Goal: Find contact information: Find contact information

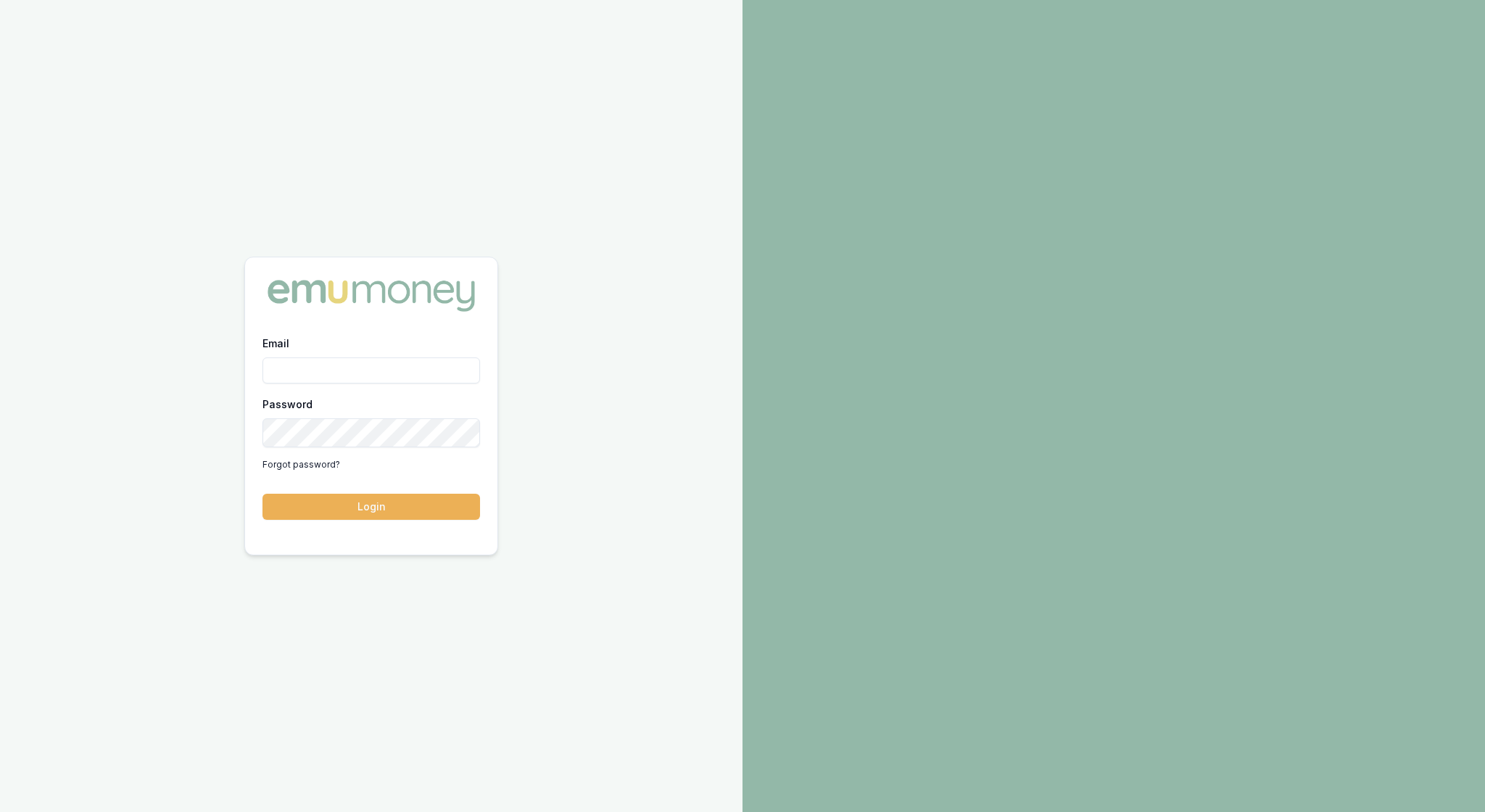
type input "rachael.connors@emumoney.com.au"
click at [409, 515] on button "Login" at bounding box center [371, 507] width 218 height 27
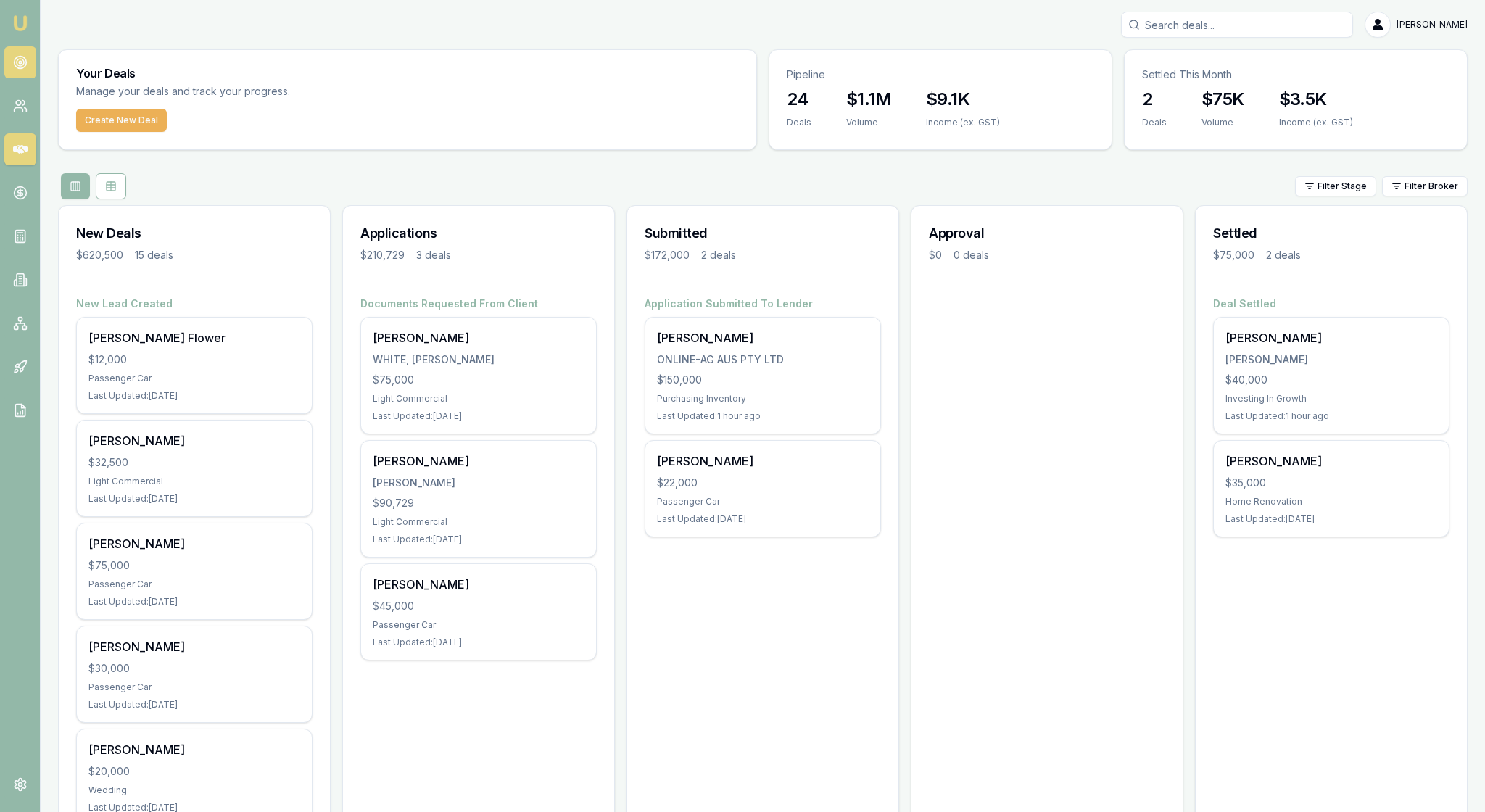
click at [29, 59] on link at bounding box center [20, 62] width 32 height 32
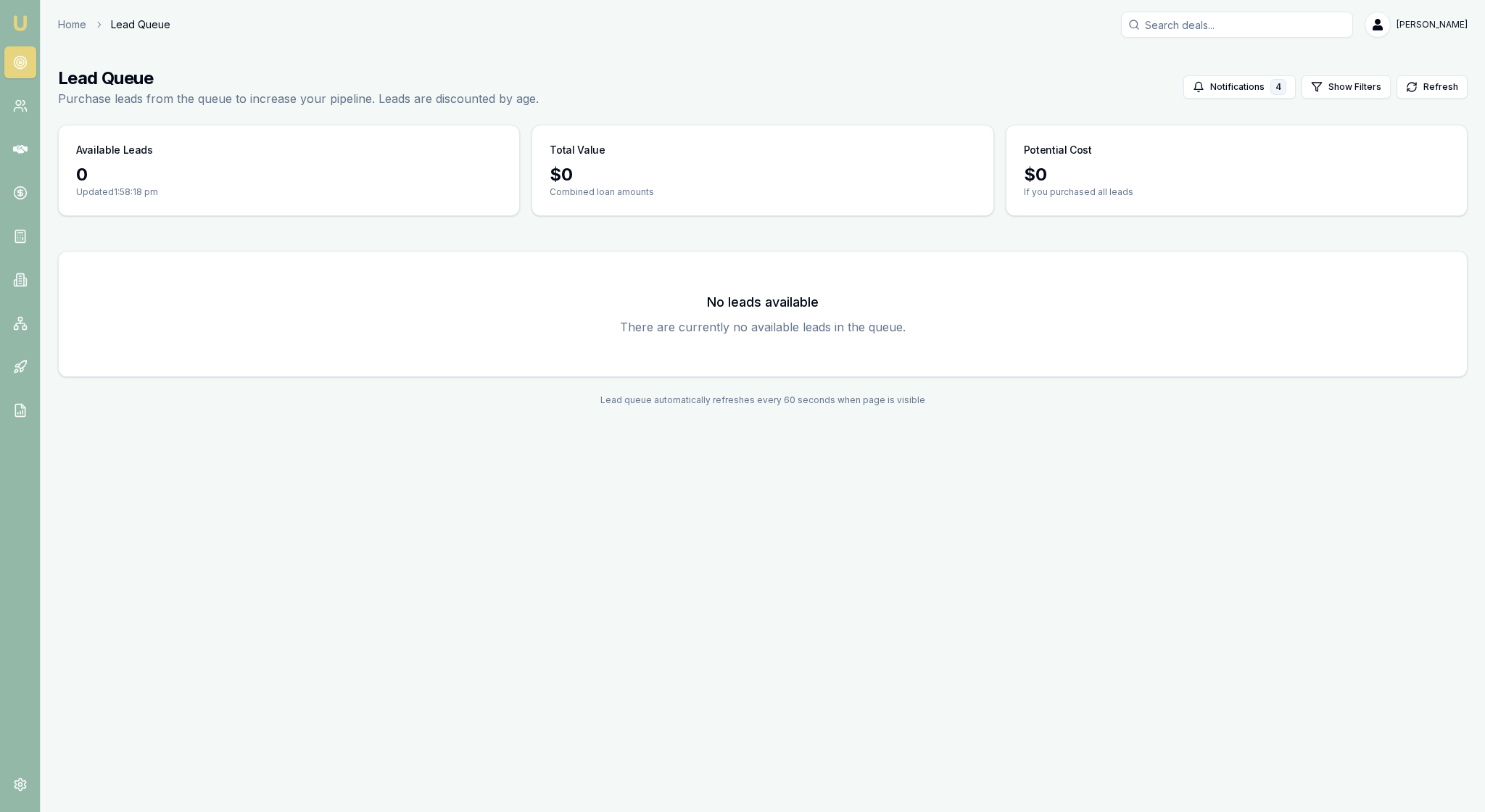
click at [22, 27] on img at bounding box center [20, 23] width 17 height 17
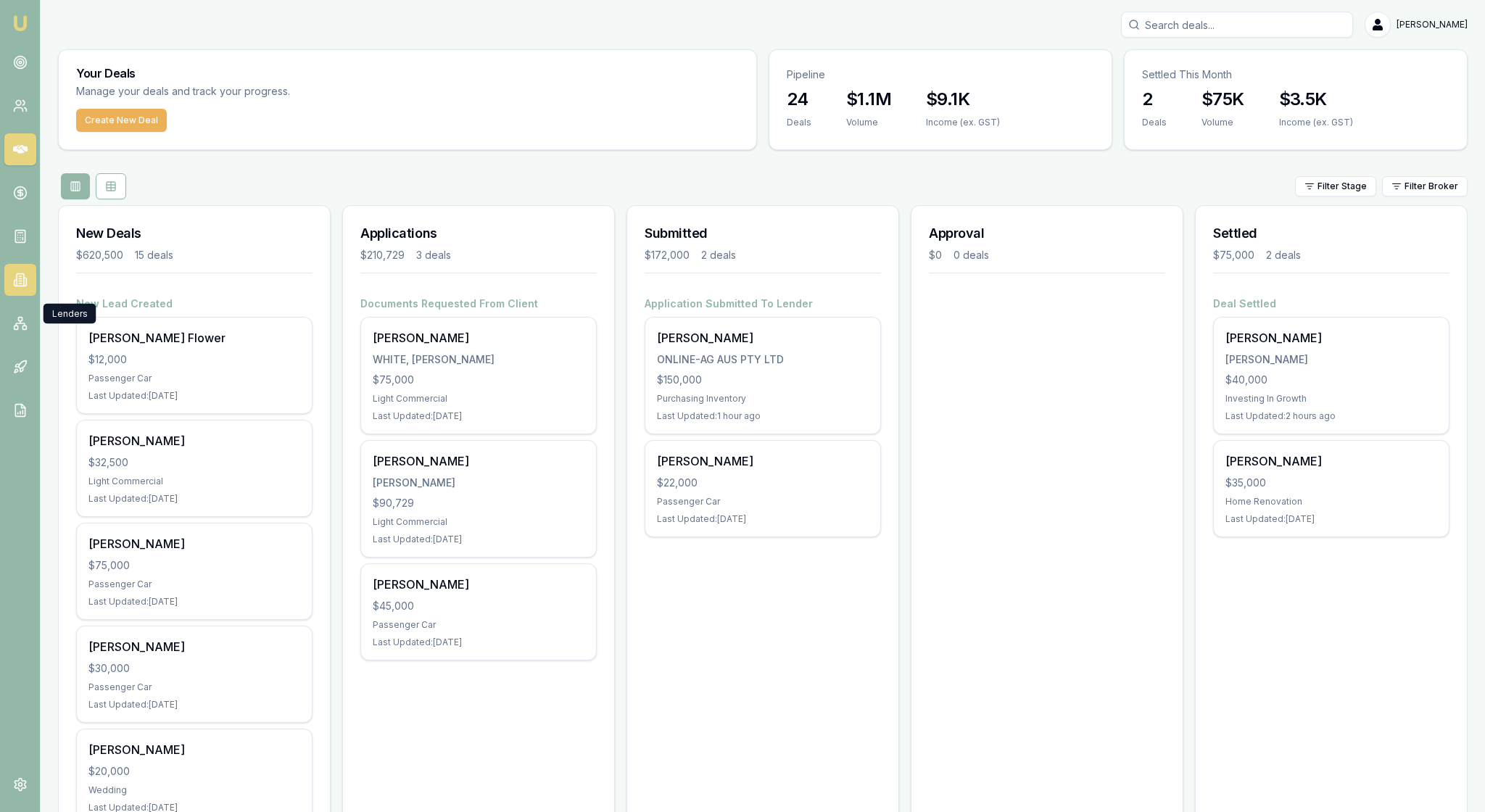
click at [15, 287] on icon at bounding box center [20, 280] width 15 height 15
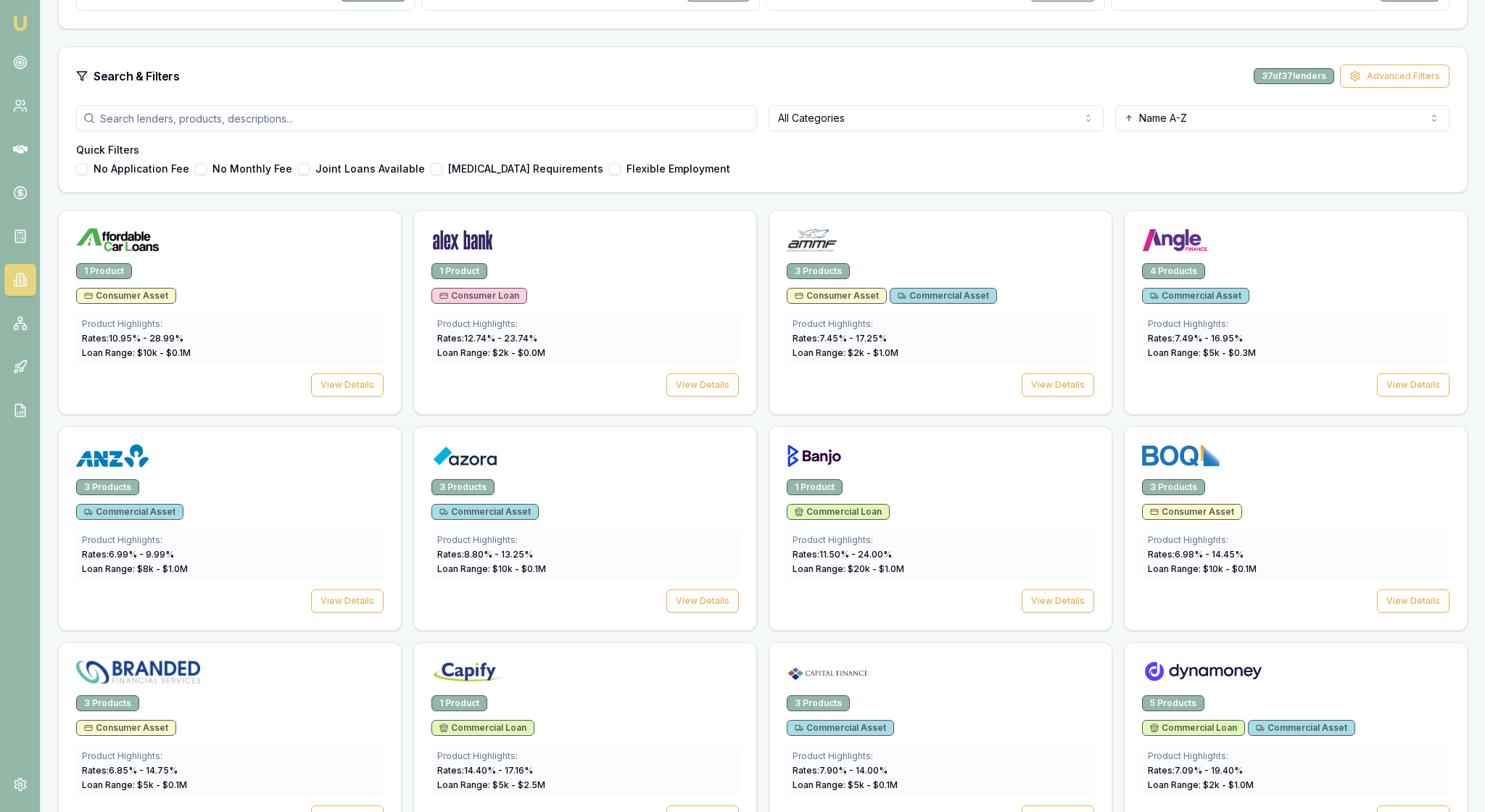
scroll to position [351, 0]
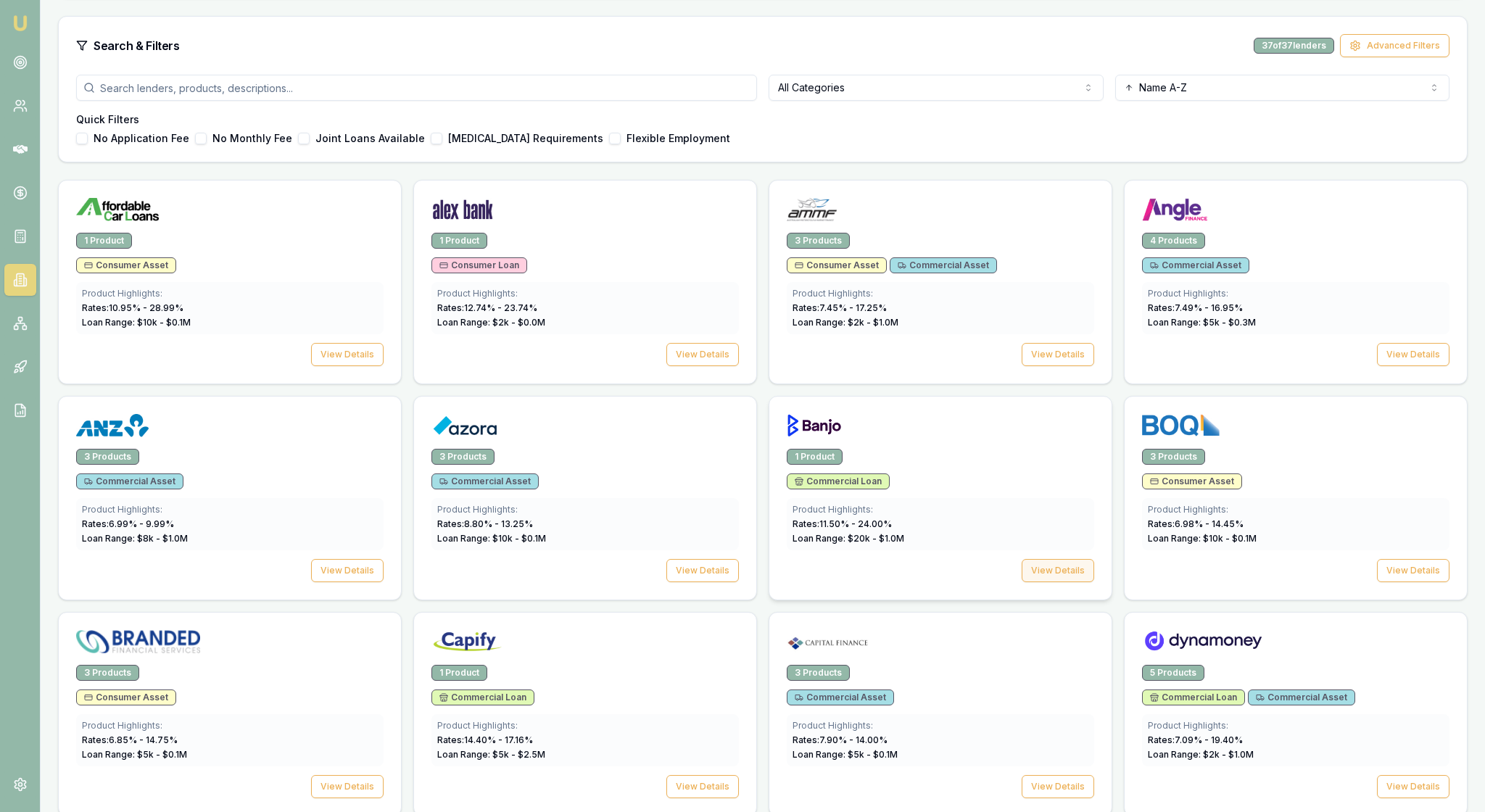
click at [1022, 582] on button "View Details" at bounding box center [1058, 570] width 72 height 23
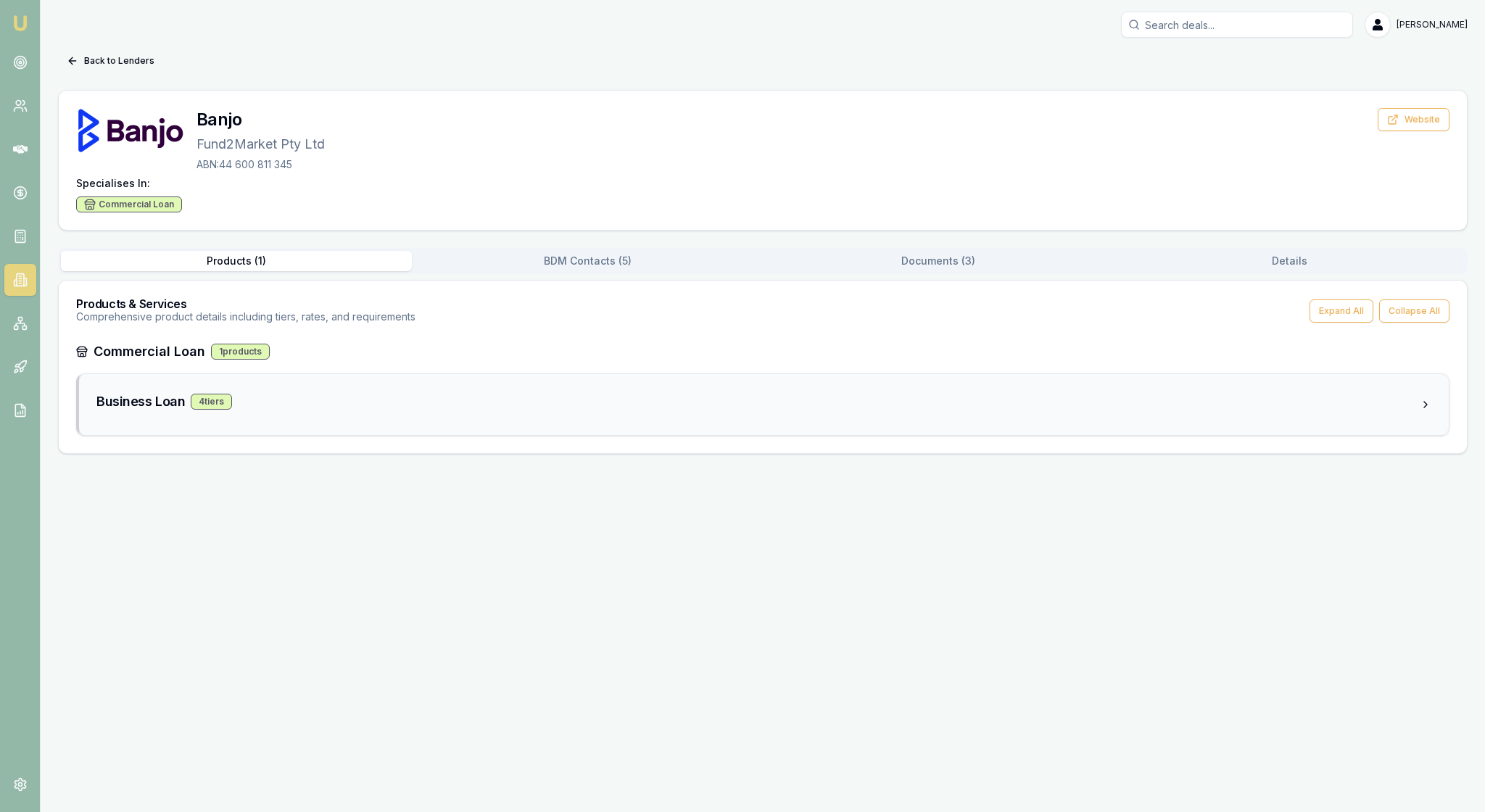
click at [369, 411] on div "Business Loan 4 tier s" at bounding box center [758, 401] width 1323 height 20
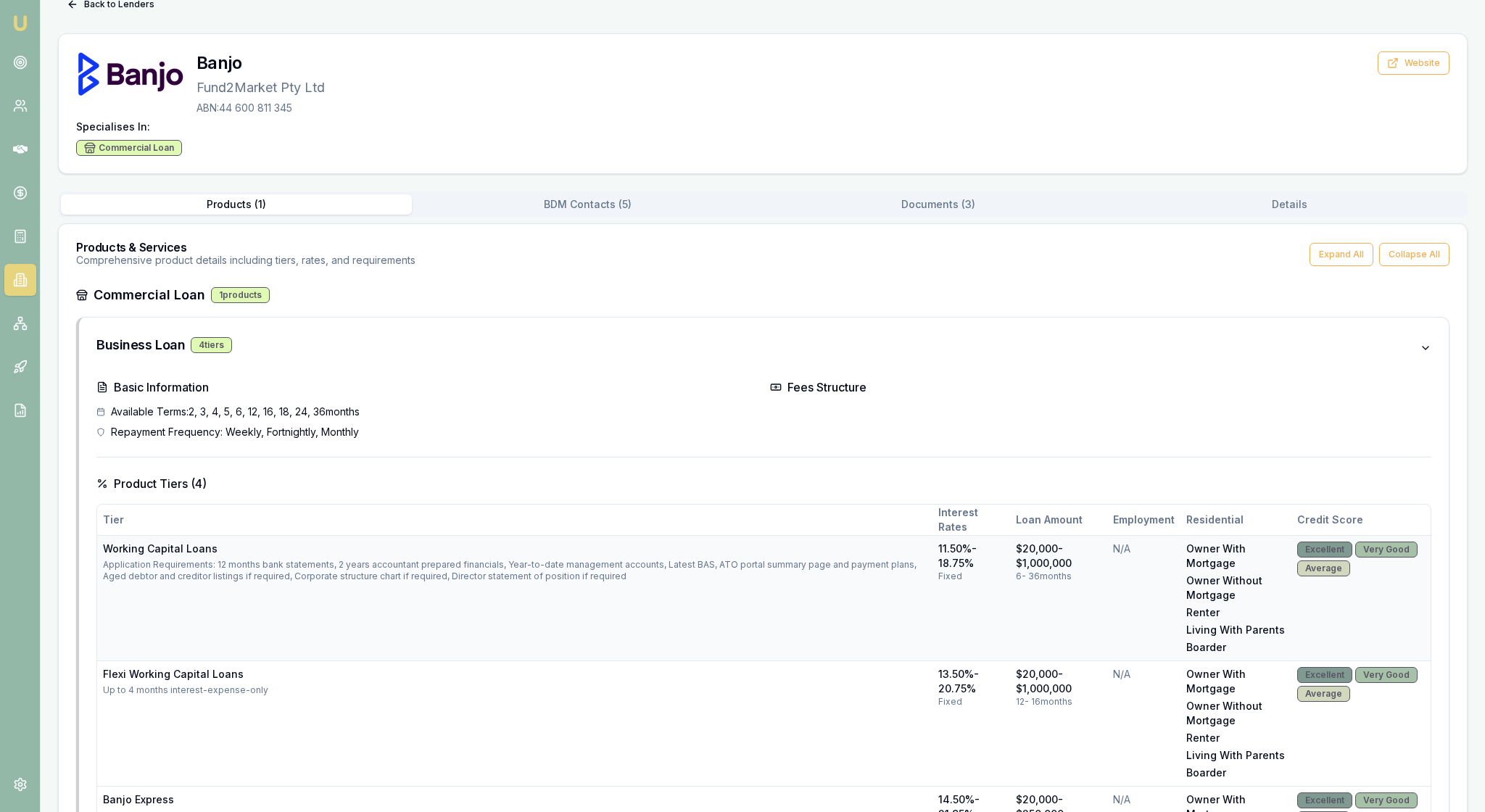
scroll to position [-3, 0]
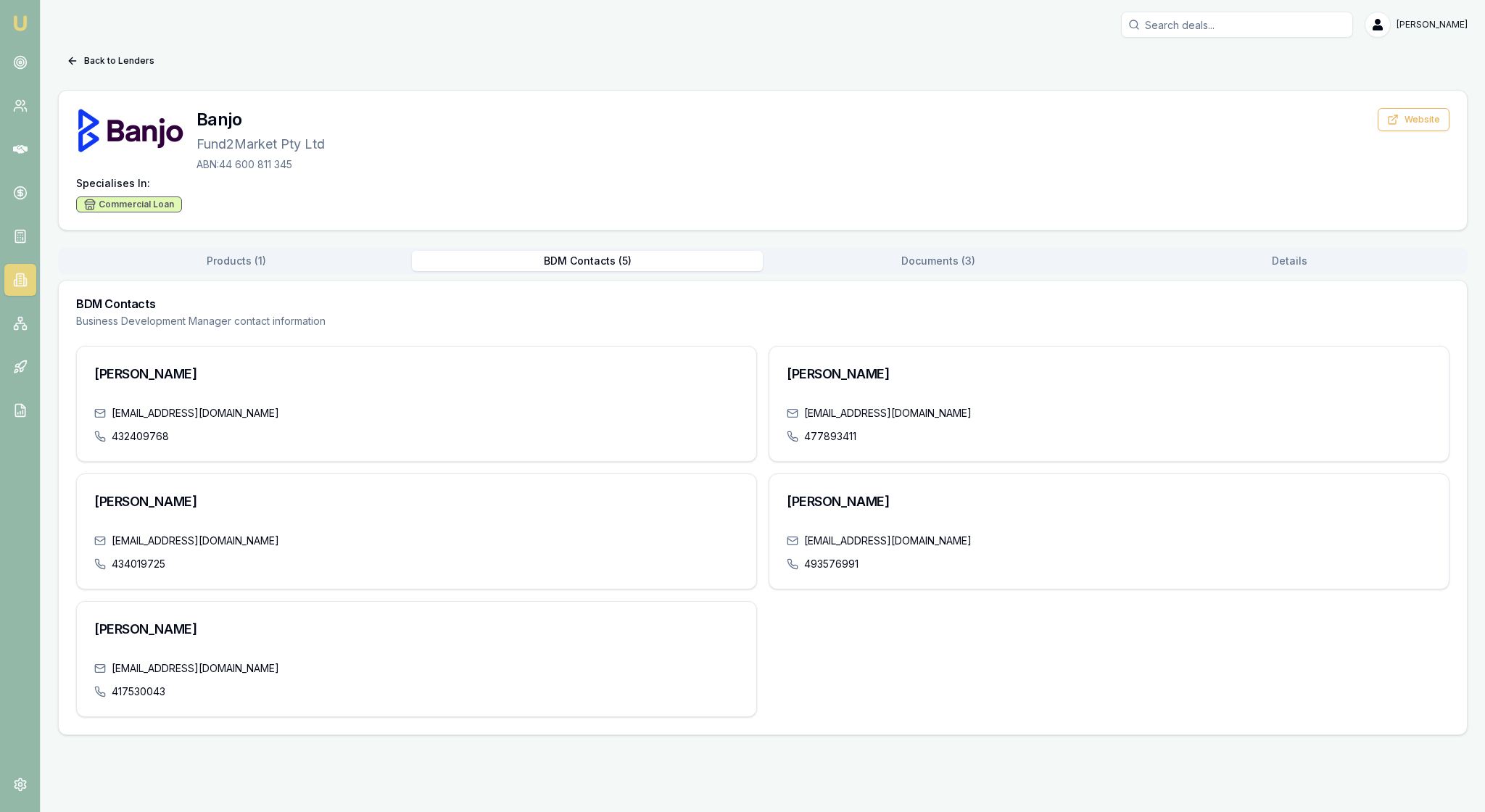
click at [595, 271] on button "BDM Contacts ( 5 )" at bounding box center [587, 261] width 351 height 20
